Goal: Find specific page/section: Find specific page/section

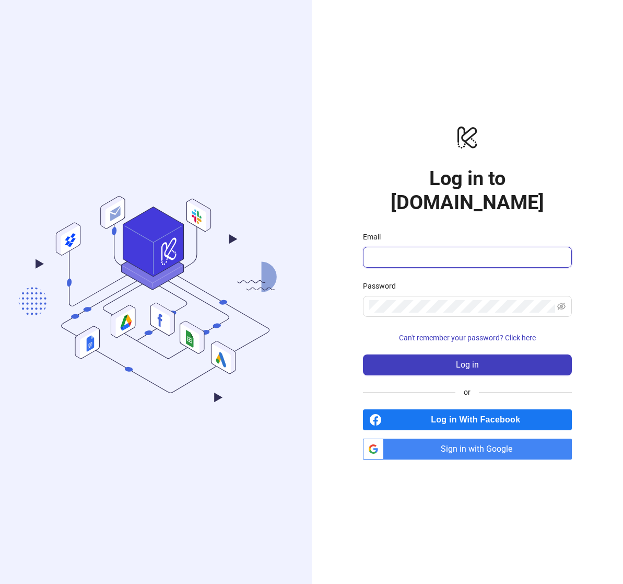
type input "**********"
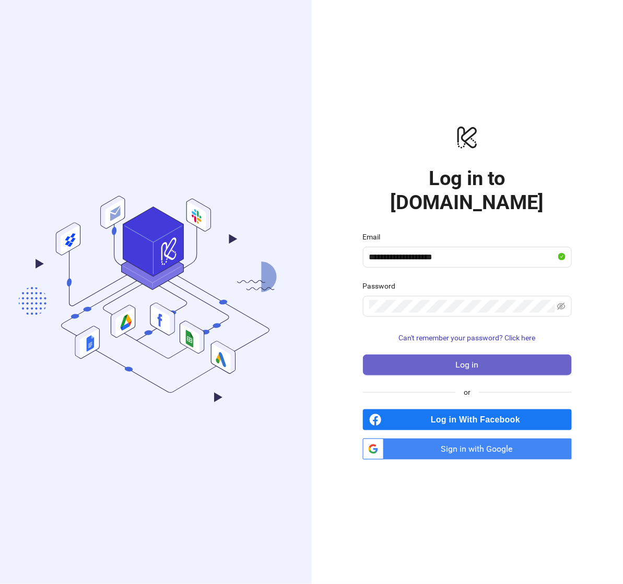
click at [420, 357] on button "Log in" at bounding box center [467, 364] width 209 height 21
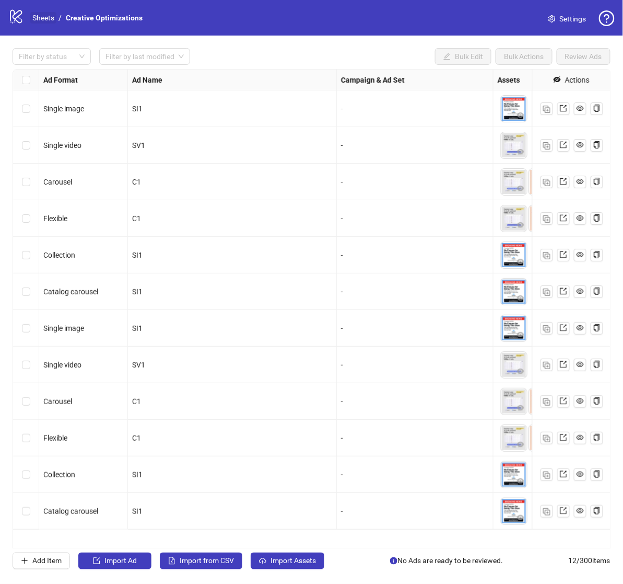
click at [47, 14] on link "Sheets" at bounding box center [43, 17] width 26 height 11
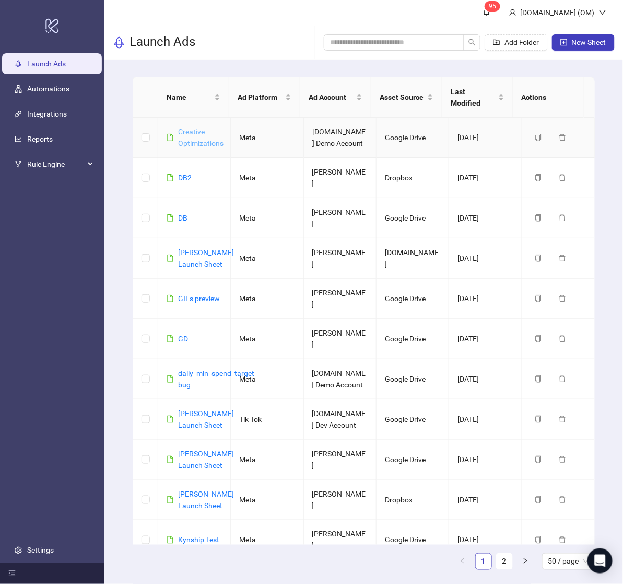
click at [190, 134] on link "Creative Optimizations" at bounding box center [200, 138] width 45 height 20
click at [197, 132] on link "Creative Optimizations" at bounding box center [200, 138] width 45 height 20
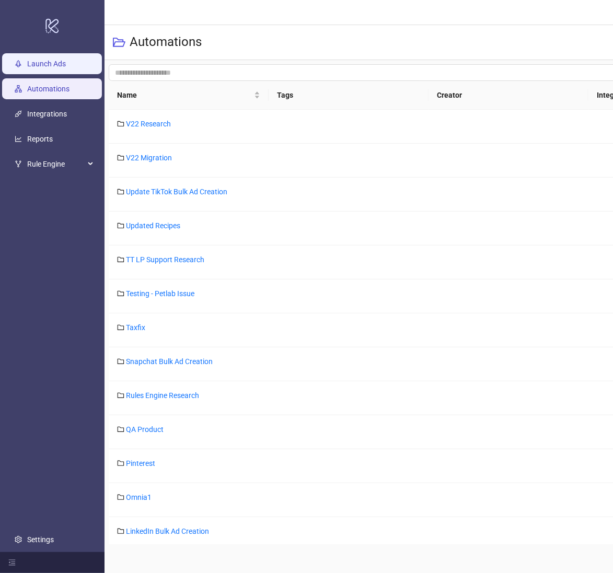
click at [55, 67] on link "Launch Ads" at bounding box center [46, 64] width 39 height 8
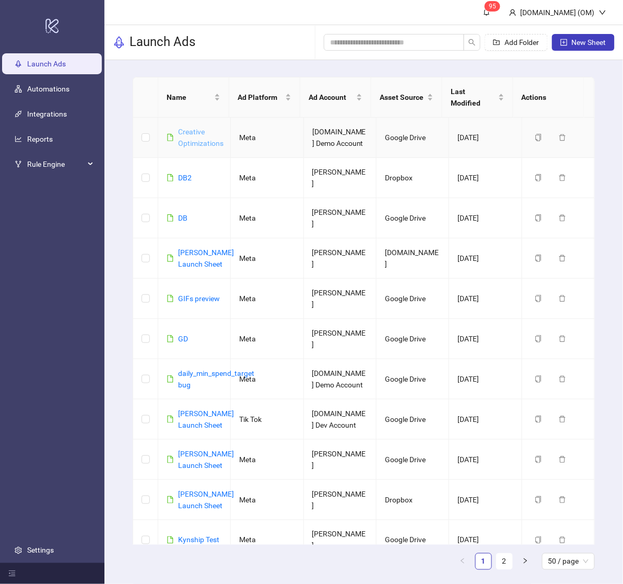
click at [208, 129] on link "Creative Optimizations" at bounding box center [200, 138] width 45 height 20
click at [204, 126] on div "Creative Optimizations" at bounding box center [200, 137] width 45 height 23
click at [199, 131] on link "Creative Optimizations" at bounding box center [200, 138] width 45 height 20
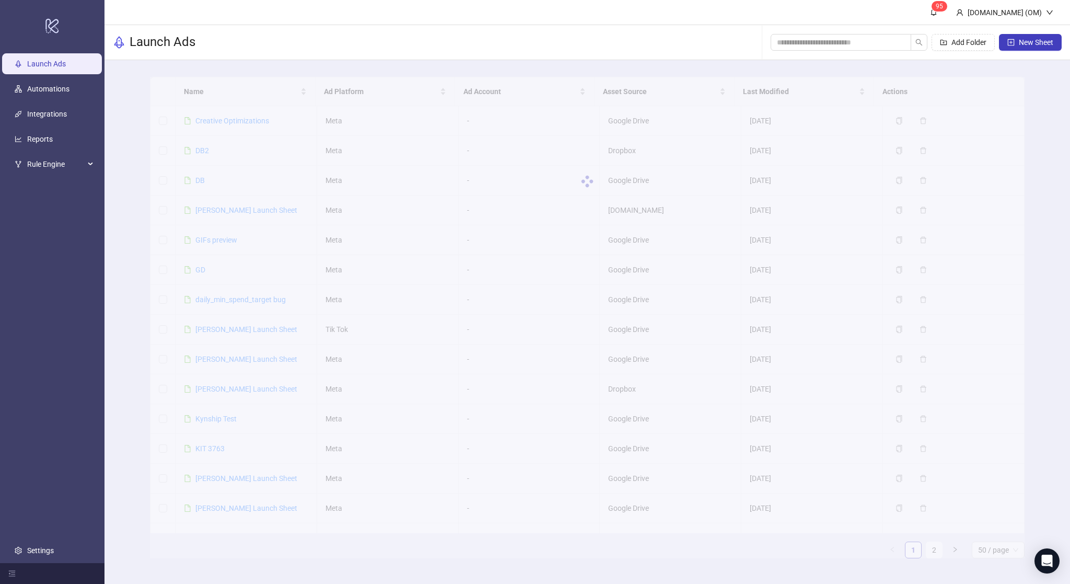
click at [236, 121] on div at bounding box center [587, 181] width 875 height 209
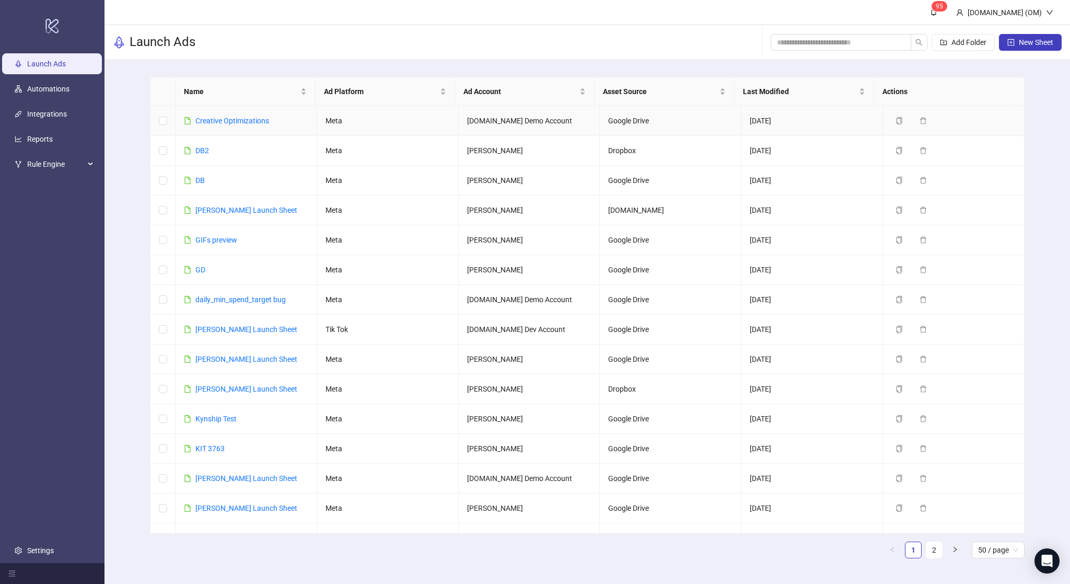
click at [236, 121] on link "Creative Optimizations" at bounding box center [232, 121] width 74 height 8
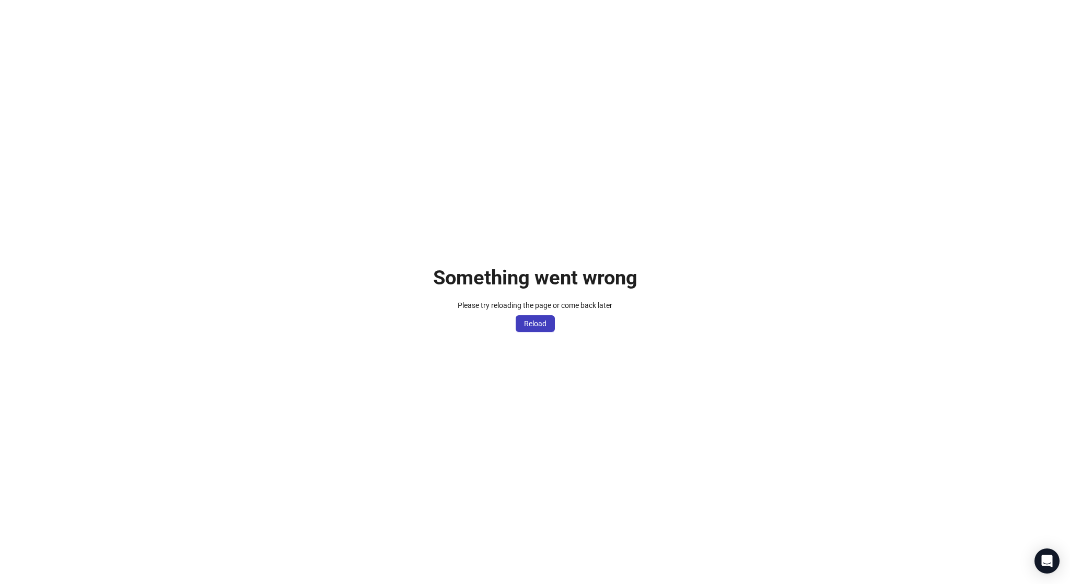
click at [73, 38] on div "Something went wrong Please try reloading the page or come back later Reload" at bounding box center [535, 292] width 1070 height 584
click at [75, 37] on div "Something went wrong Please try reloading the page or come back later Reload" at bounding box center [535, 292] width 1070 height 584
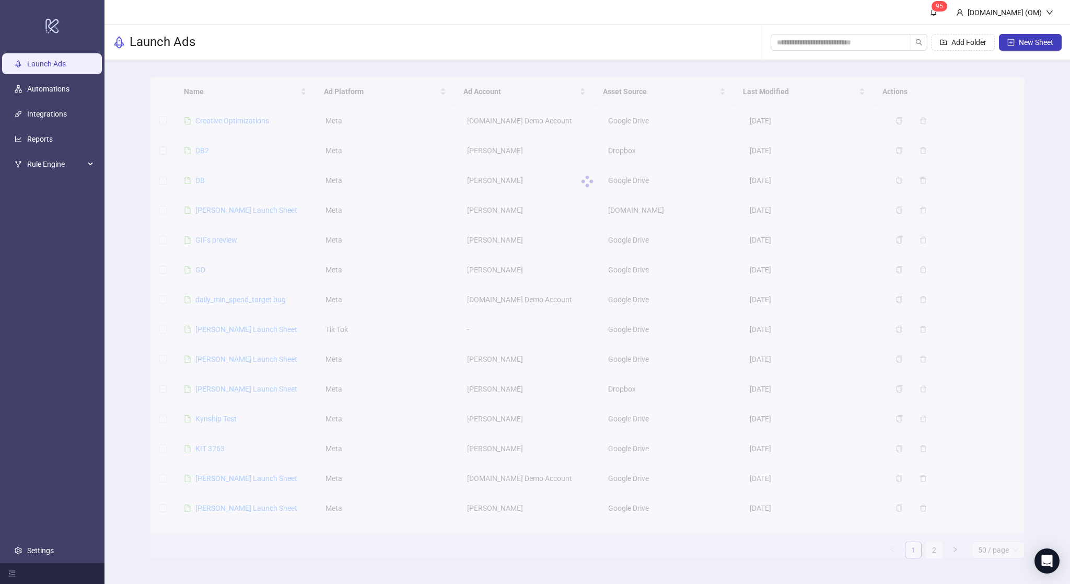
click at [228, 120] on div at bounding box center [587, 181] width 875 height 209
click at [244, 124] on div at bounding box center [587, 181] width 875 height 209
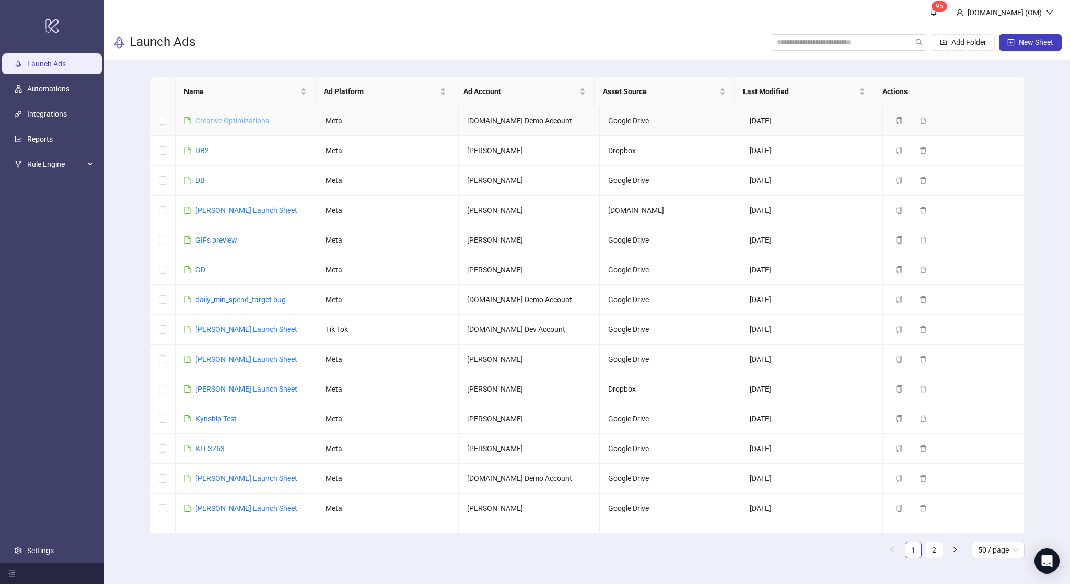
click at [251, 122] on link "Creative Optimizations" at bounding box center [232, 121] width 74 height 8
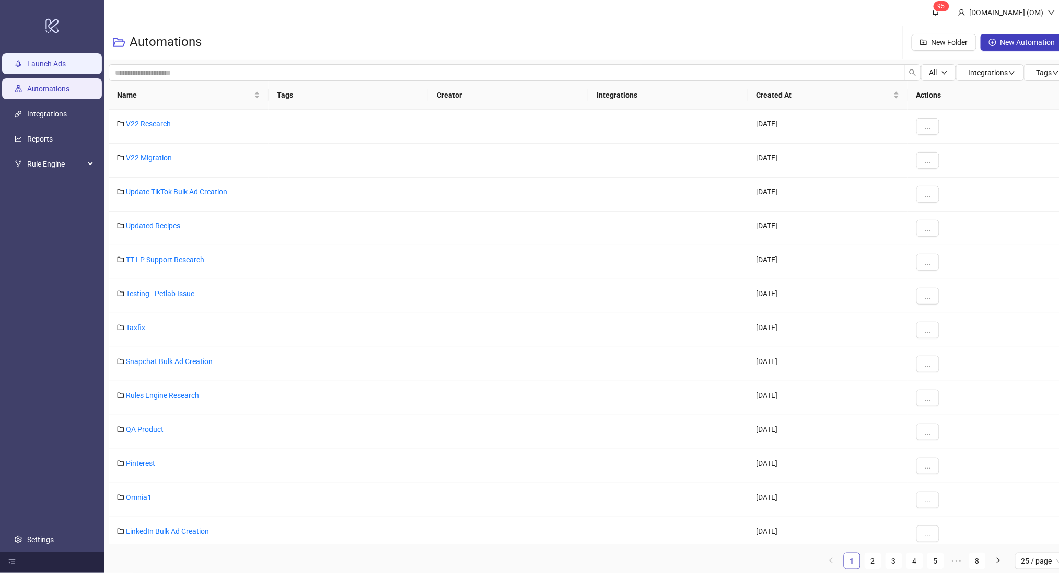
click at [44, 68] on link "Launch Ads" at bounding box center [46, 64] width 39 height 8
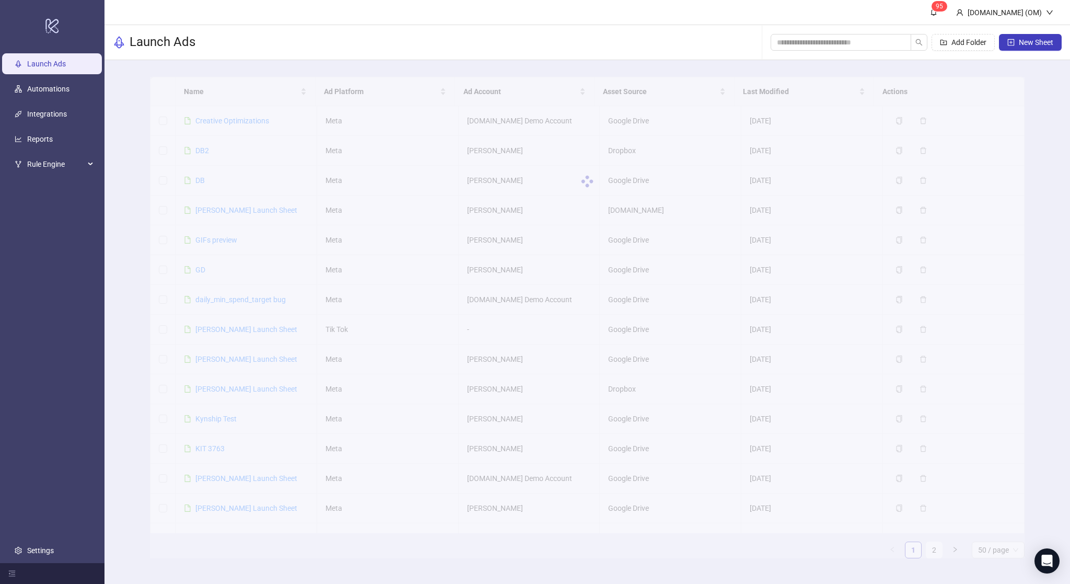
click at [223, 122] on div at bounding box center [587, 181] width 875 height 209
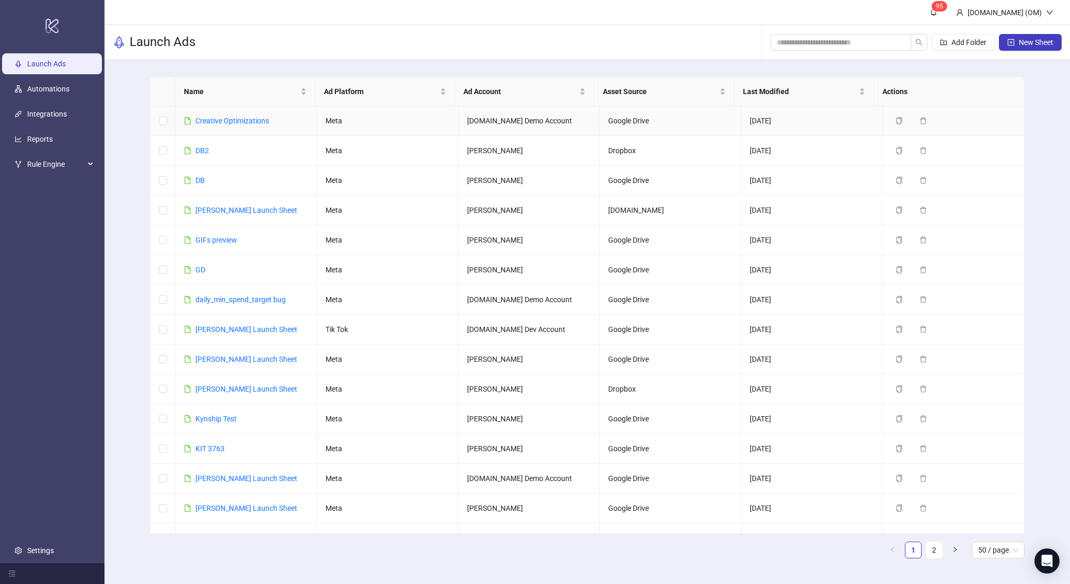
click at [223, 122] on link "Creative Optimizations" at bounding box center [232, 121] width 74 height 8
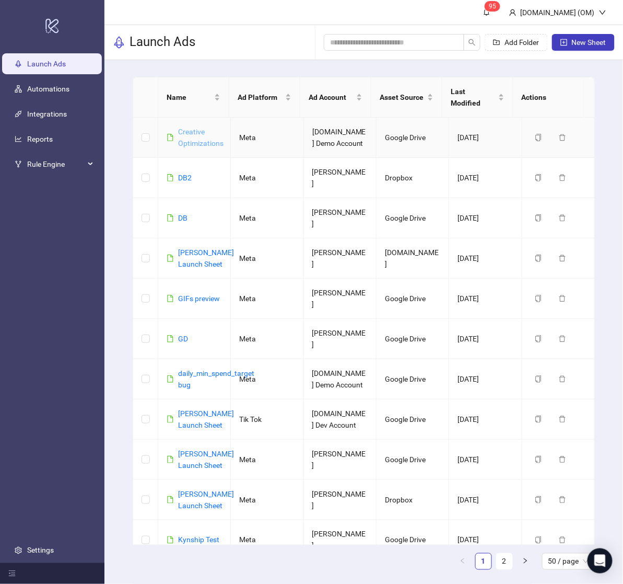
click at [198, 131] on link "Creative Optimizations" at bounding box center [200, 138] width 45 height 20
click at [193, 132] on link "Creative Optimizations" at bounding box center [200, 138] width 45 height 20
